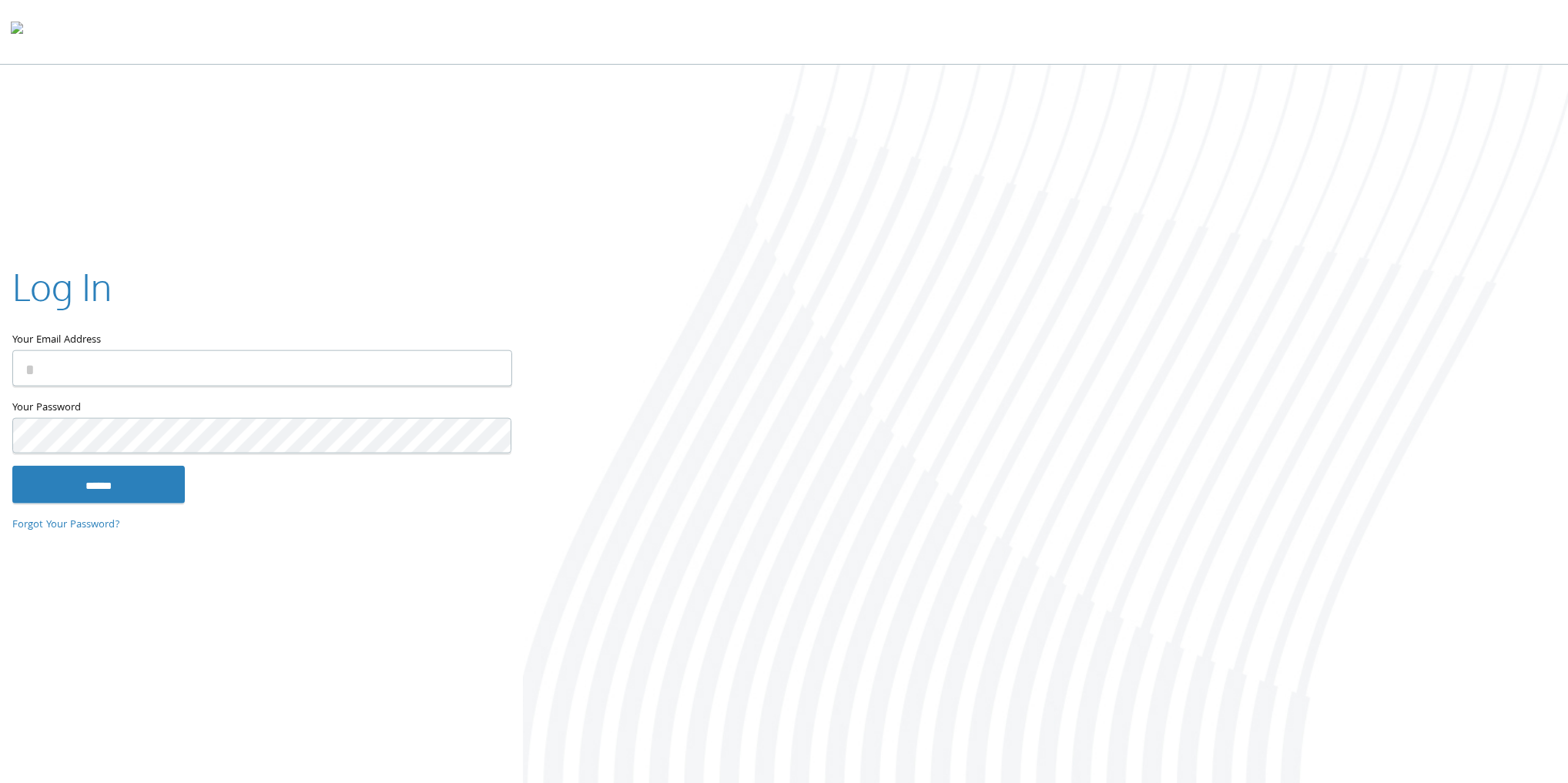
click at [240, 365] on input "Your Email Address" at bounding box center [262, 368] width 499 height 37
type input "**********"
click at [152, 470] on input "******" at bounding box center [98, 484] width 172 height 37
